Goal: Find contact information: Find contact information

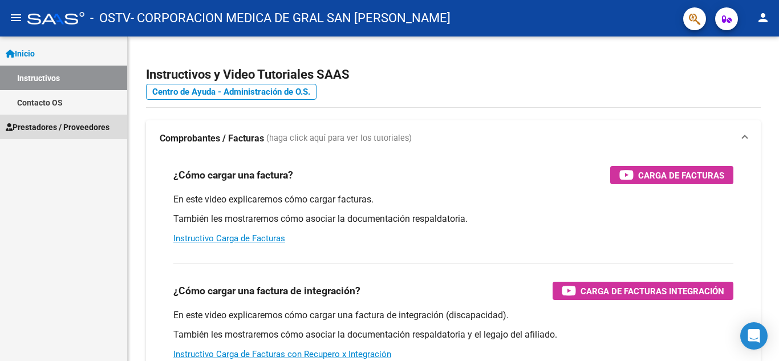
click at [38, 123] on span "Prestadores / Proveedores" at bounding box center [58, 127] width 104 height 13
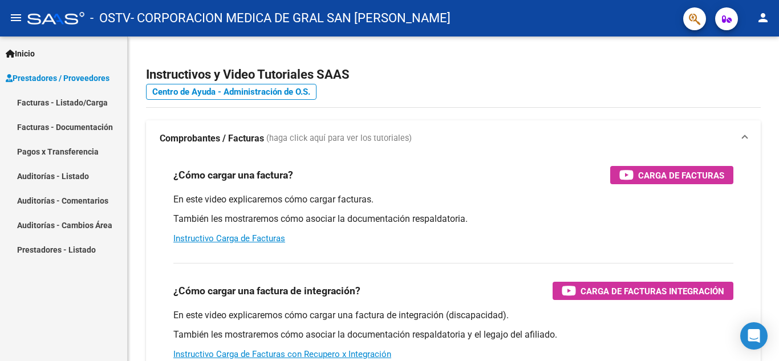
click at [70, 99] on link "Facturas - Listado/Carga" at bounding box center [63, 102] width 127 height 25
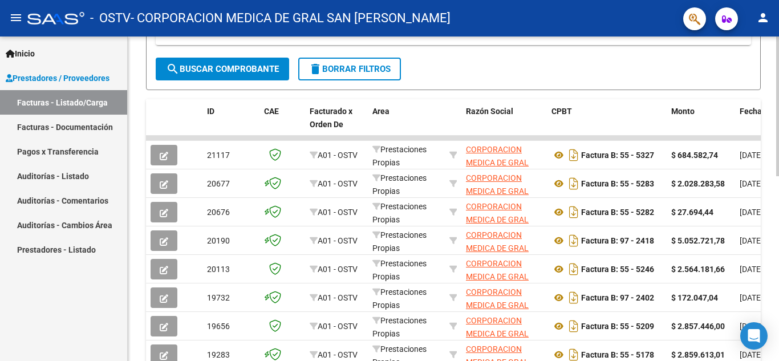
scroll to position [285, 0]
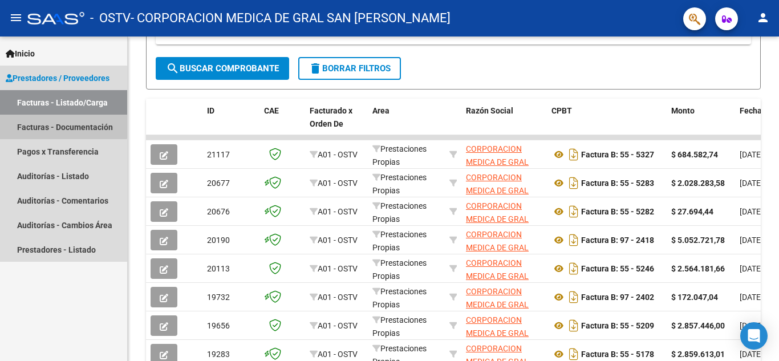
click at [62, 123] on link "Facturas - Documentación" at bounding box center [63, 127] width 127 height 25
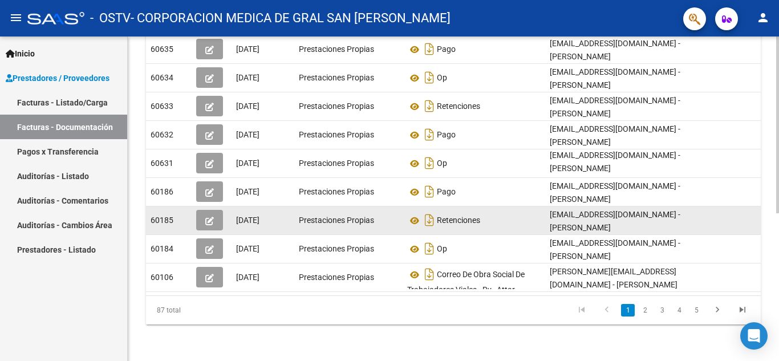
scroll to position [270, 0]
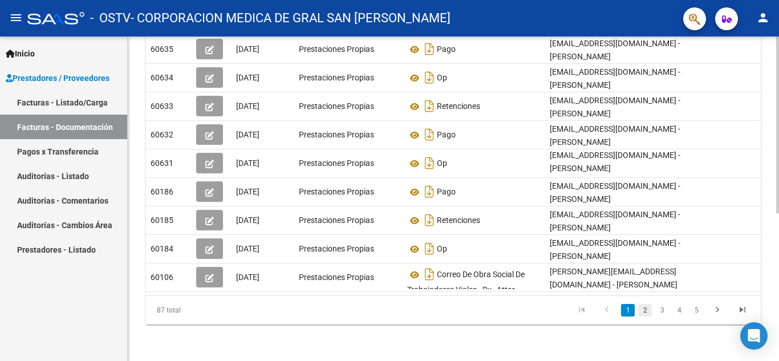
click at [645, 309] on link "2" at bounding box center [645, 310] width 14 height 13
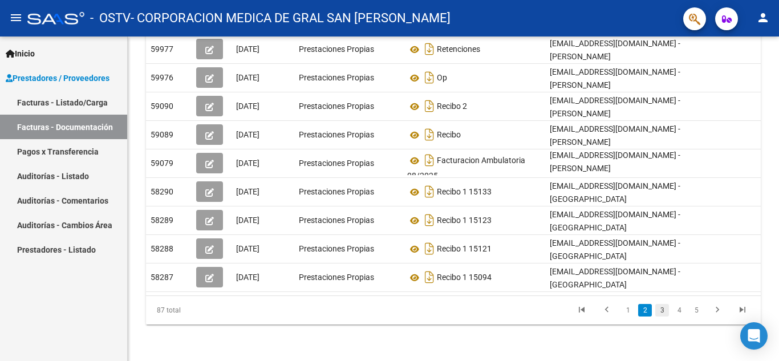
click at [661, 311] on link "3" at bounding box center [662, 310] width 14 height 13
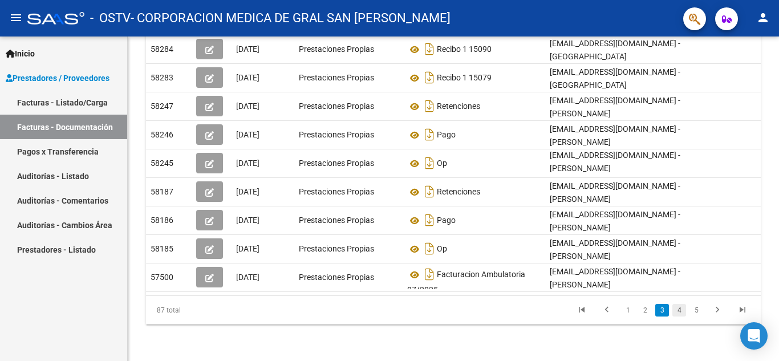
click at [682, 310] on link "4" at bounding box center [680, 310] width 14 height 13
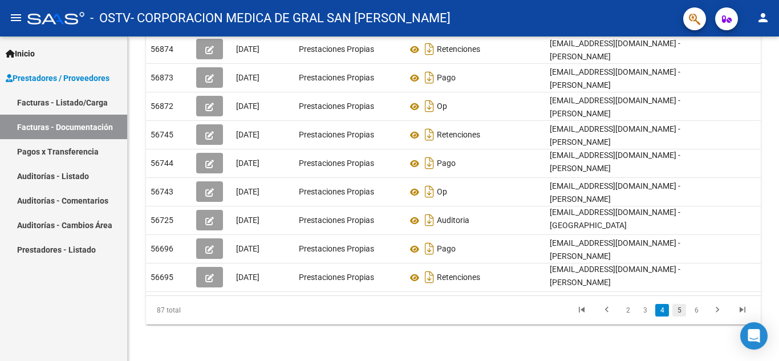
click at [685, 311] on link "5" at bounding box center [680, 310] width 14 height 13
click at [699, 310] on link "7" at bounding box center [697, 310] width 14 height 13
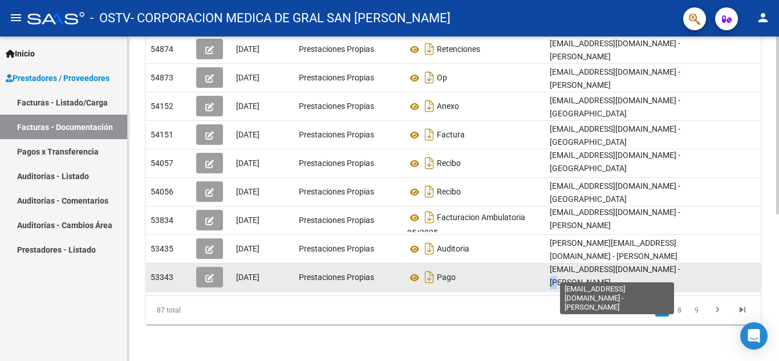
scroll to position [0, 0]
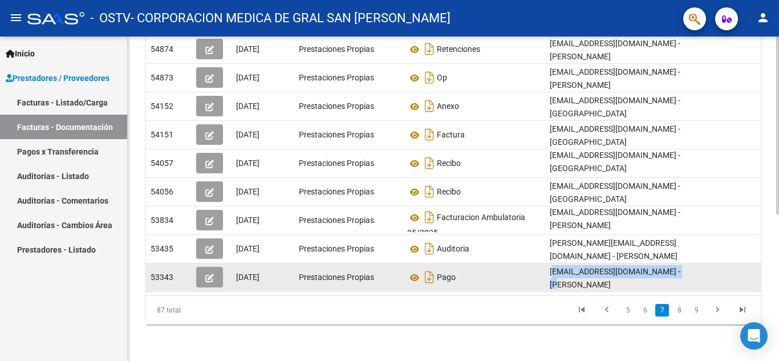
drag, startPoint x: 681, startPoint y: 261, endPoint x: 548, endPoint y: 262, distance: 132.3
click at [548, 264] on datatable-body-cell "[EMAIL_ADDRESS][DOMAIN_NAME] - [PERSON_NAME]" at bounding box center [630, 278] width 171 height 28
copy span "[EMAIL_ADDRESS][DOMAIN_NAME]"
